Goal: Find specific page/section

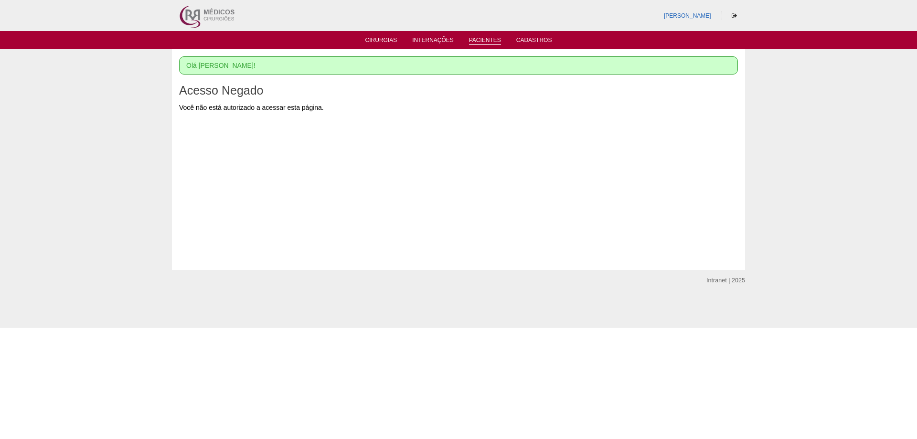
click at [484, 38] on link "Pacientes" at bounding box center [485, 41] width 32 height 8
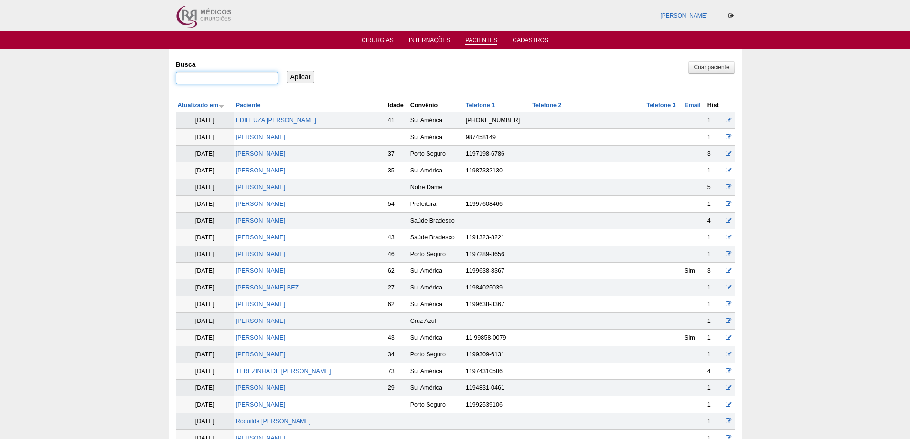
click at [209, 78] on input "Busca" at bounding box center [227, 78] width 102 height 12
type input "martin"
click at [303, 78] on input "Aplicar" at bounding box center [301, 77] width 28 height 12
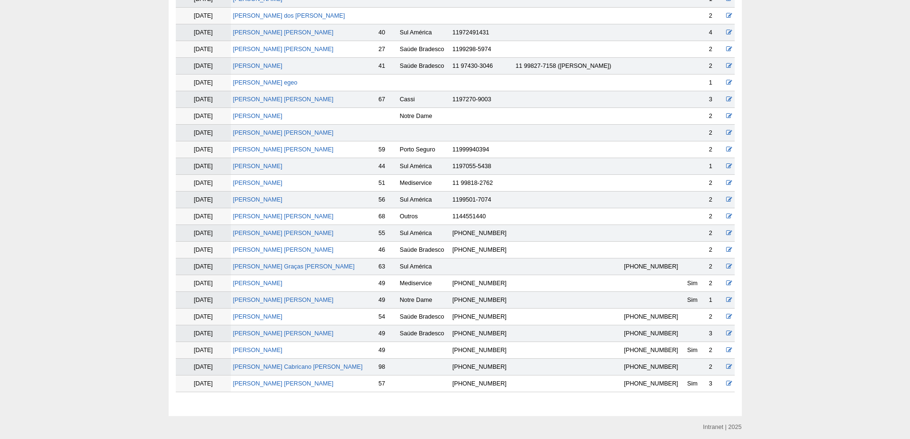
scroll to position [190, 0]
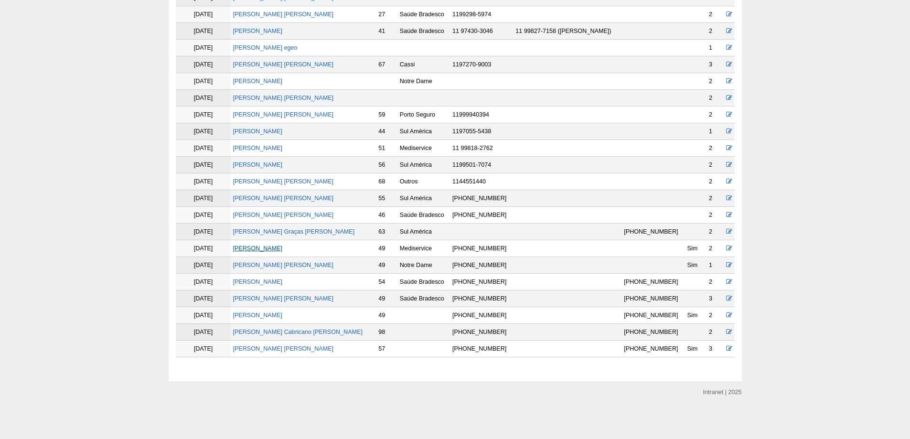
click at [251, 247] on link "[PERSON_NAME]" at bounding box center [258, 248] width 50 height 7
